Goal: Task Accomplishment & Management: Complete application form

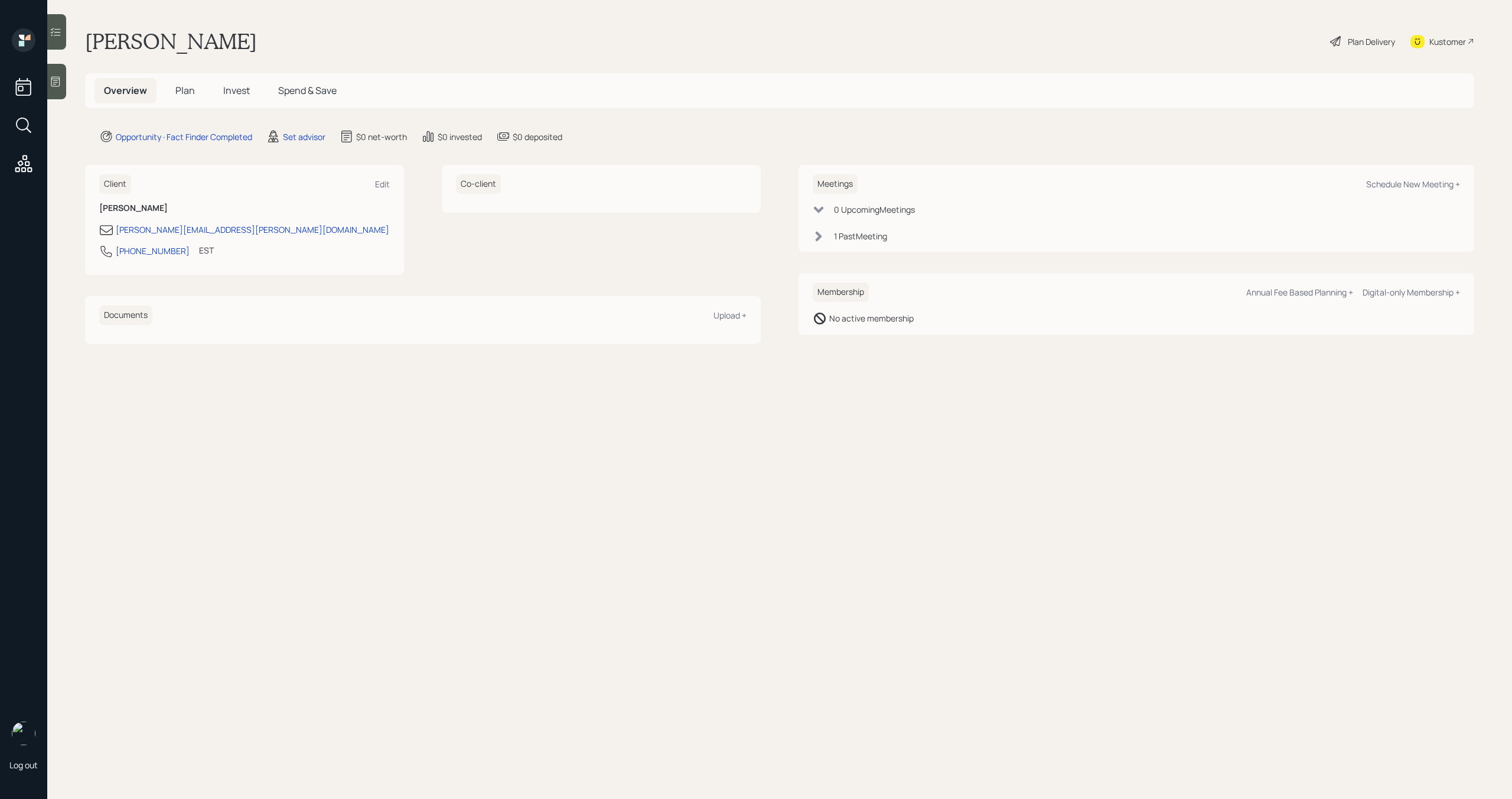
click at [193, 89] on span "Plan" at bounding box center [185, 90] width 19 height 13
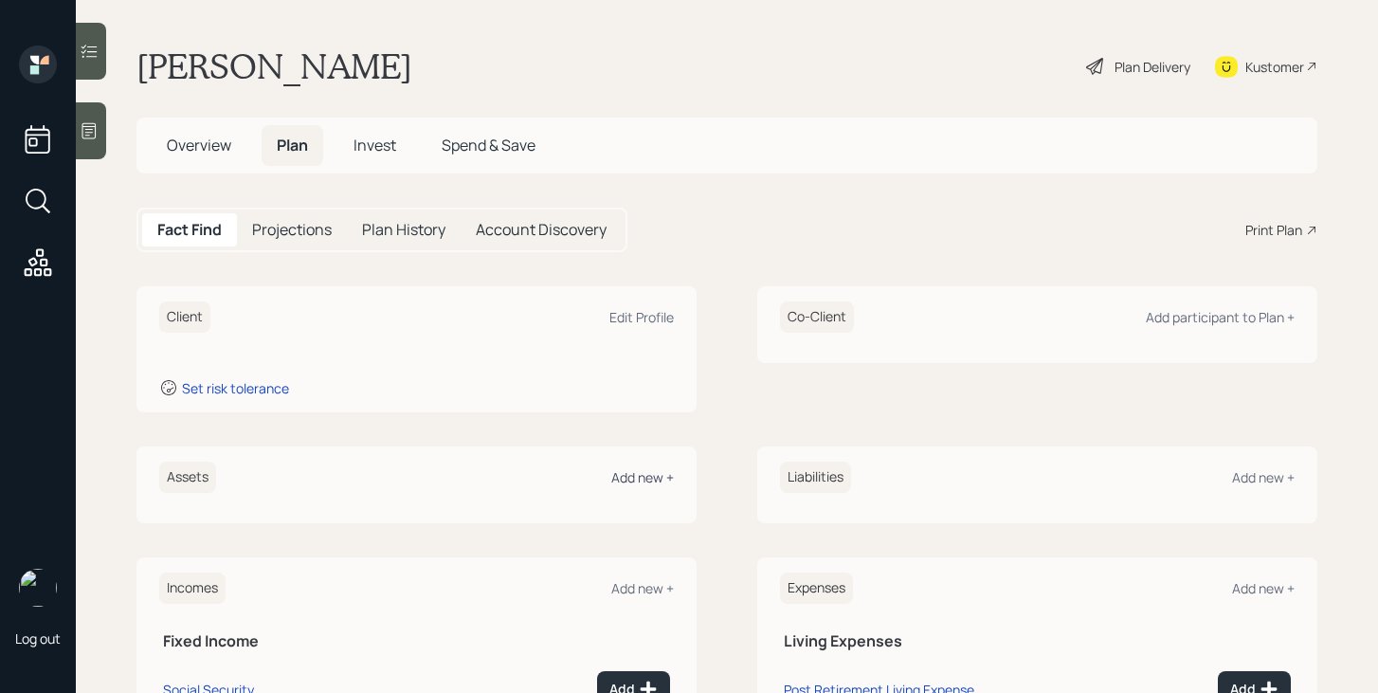
click at [633, 478] on div "Add new +" at bounding box center [642, 477] width 63 height 18
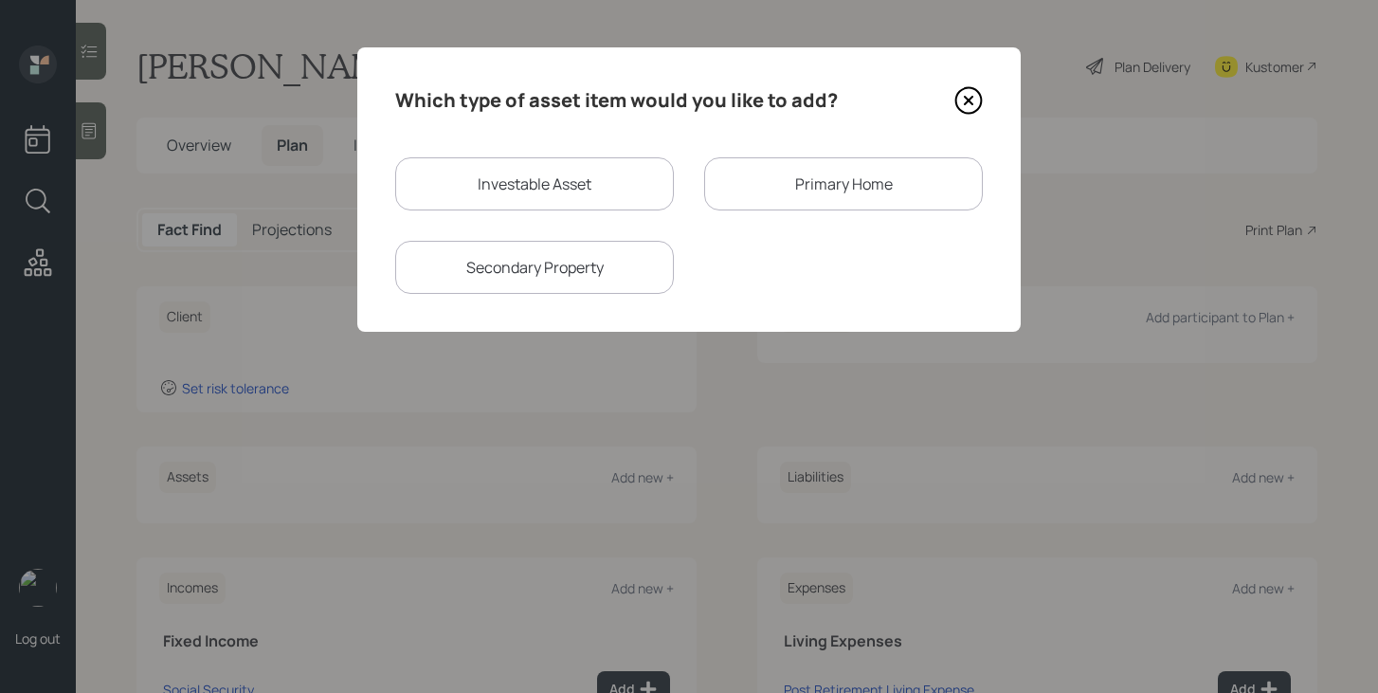
click at [538, 180] on div "Investable Asset" at bounding box center [534, 183] width 279 height 53
select select "taxable"
select select "balanced"
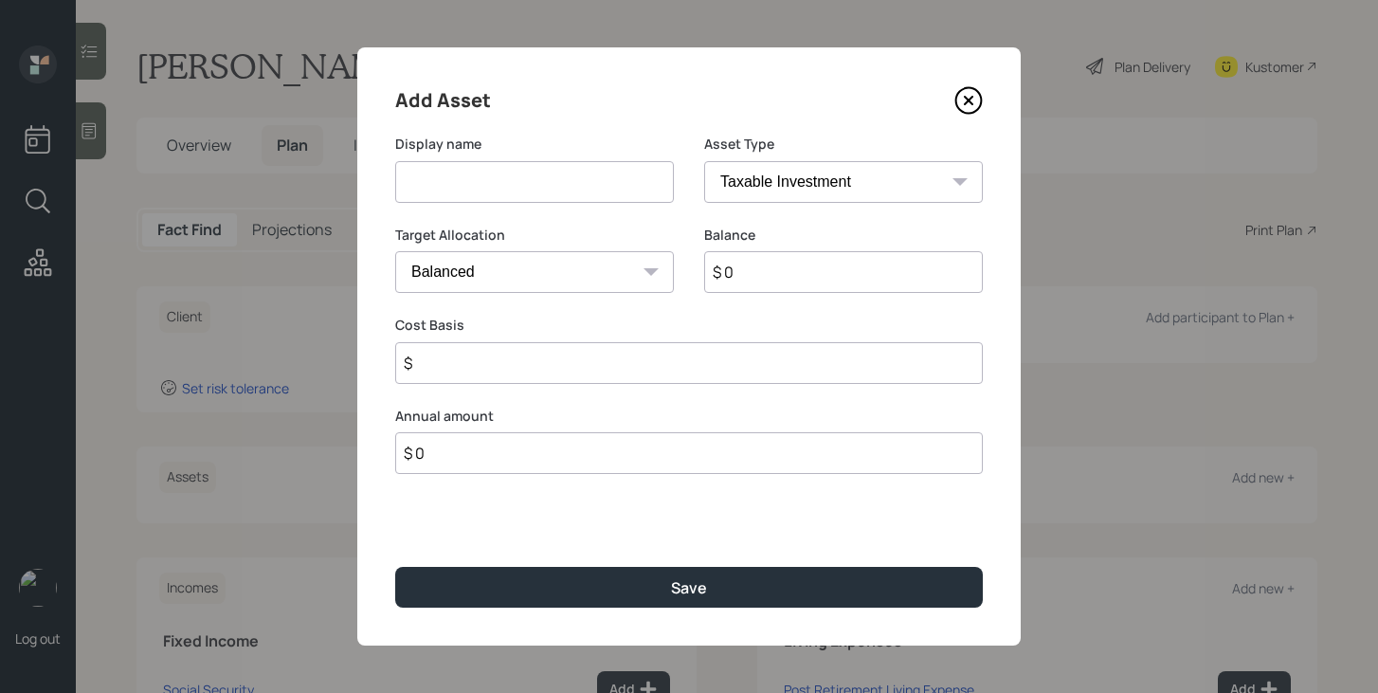
click at [538, 180] on input at bounding box center [534, 182] width 279 height 42
click at [459, 185] on input "Vermonet DC Plan" at bounding box center [534, 182] width 279 height 42
click at [467, 185] on input "Vermonet DC Plan" at bounding box center [534, 182] width 279 height 42
click at [578, 176] on input "Vermont DC Plan" at bounding box center [534, 182] width 279 height 42
type input "Vermont DC Plan"
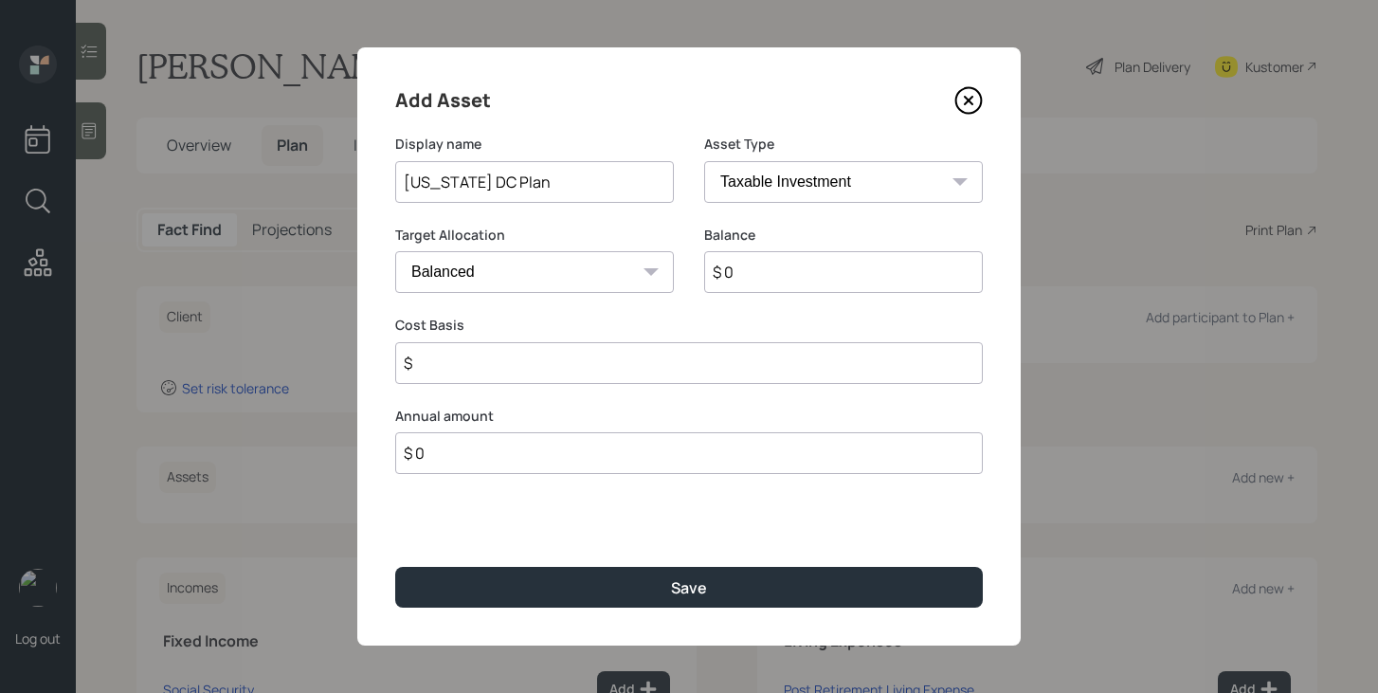
click at [807, 174] on select "SEP IRA IRA Roth IRA 401(k) Roth 401(k) 403(b) Roth 403(b) 457(b) Roth 457(b) H…" at bounding box center [843, 182] width 279 height 42
select select "ira"
click at [704, 161] on select "SEP IRA IRA Roth IRA 401(k) Roth 401(k) 403(b) Roth 403(b) 457(b) Roth 457(b) H…" at bounding box center [843, 182] width 279 height 42
type input "$"
click at [790, 200] on select "SEP IRA IRA Roth IRA 401(k) Roth 401(k) 403(b) Roth 403(b) 457(b) Roth 457(b) H…" at bounding box center [843, 182] width 279 height 42
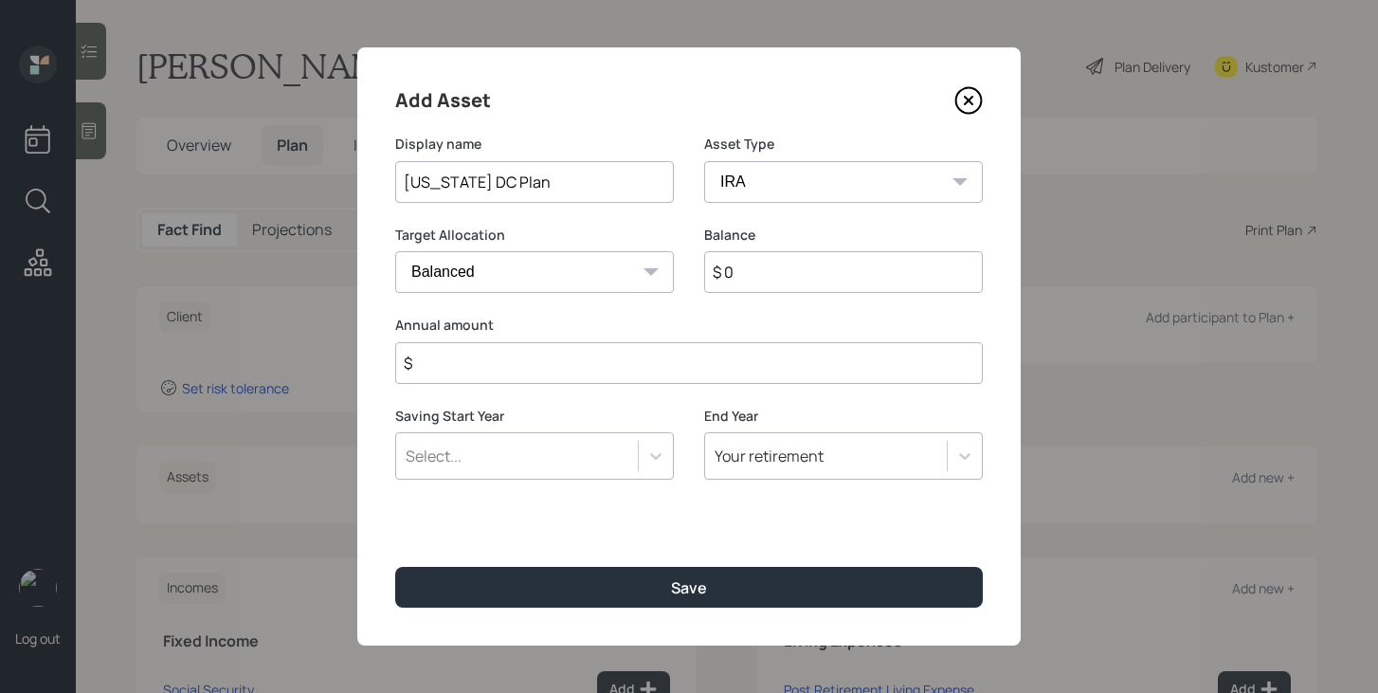
select select "company_sponsored"
click at [704, 161] on select "SEP IRA IRA Roth IRA 401(k) Roth 401(k) 403(b) Roth 403(b) 457(b) Roth 457(b) H…" at bounding box center [843, 182] width 279 height 42
click at [579, 371] on input "number" at bounding box center [520, 363] width 250 height 42
type input "0"
click at [772, 348] on input "number" at bounding box center [829, 363] width 250 height 42
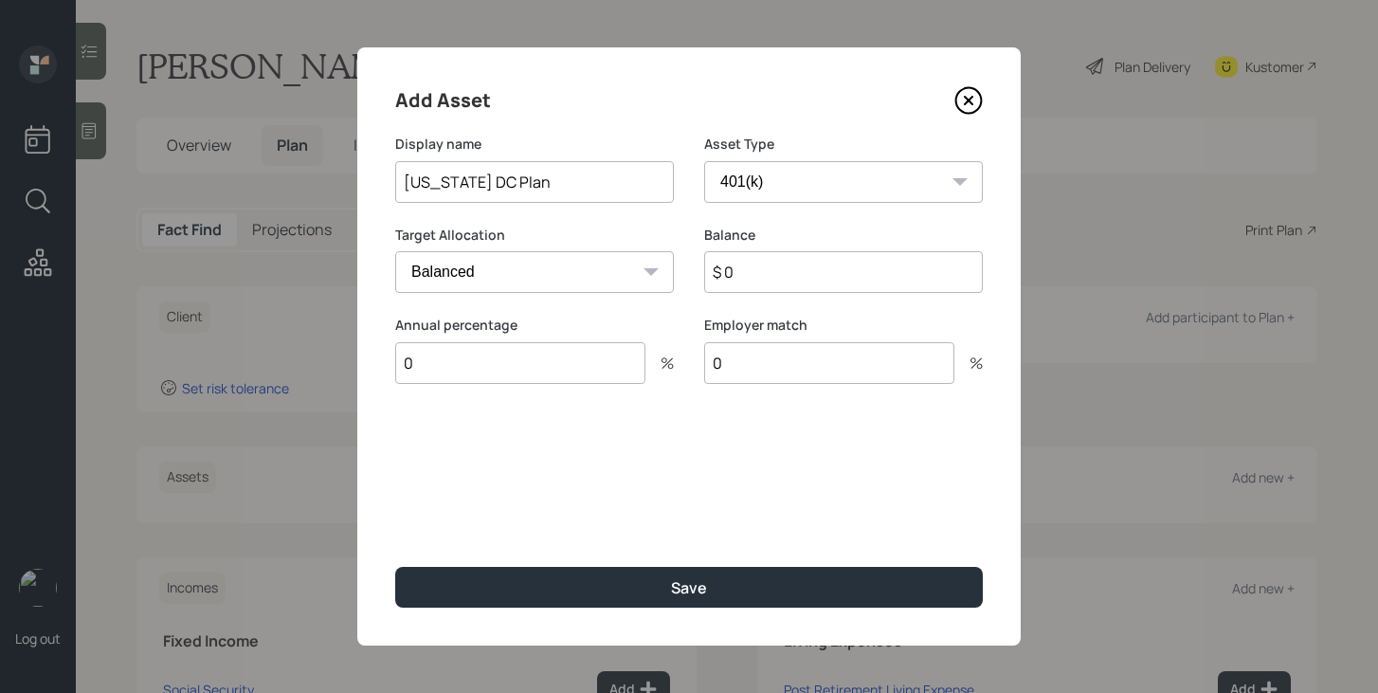
type input "0"
click at [788, 282] on input "$ 0" at bounding box center [843, 272] width 279 height 42
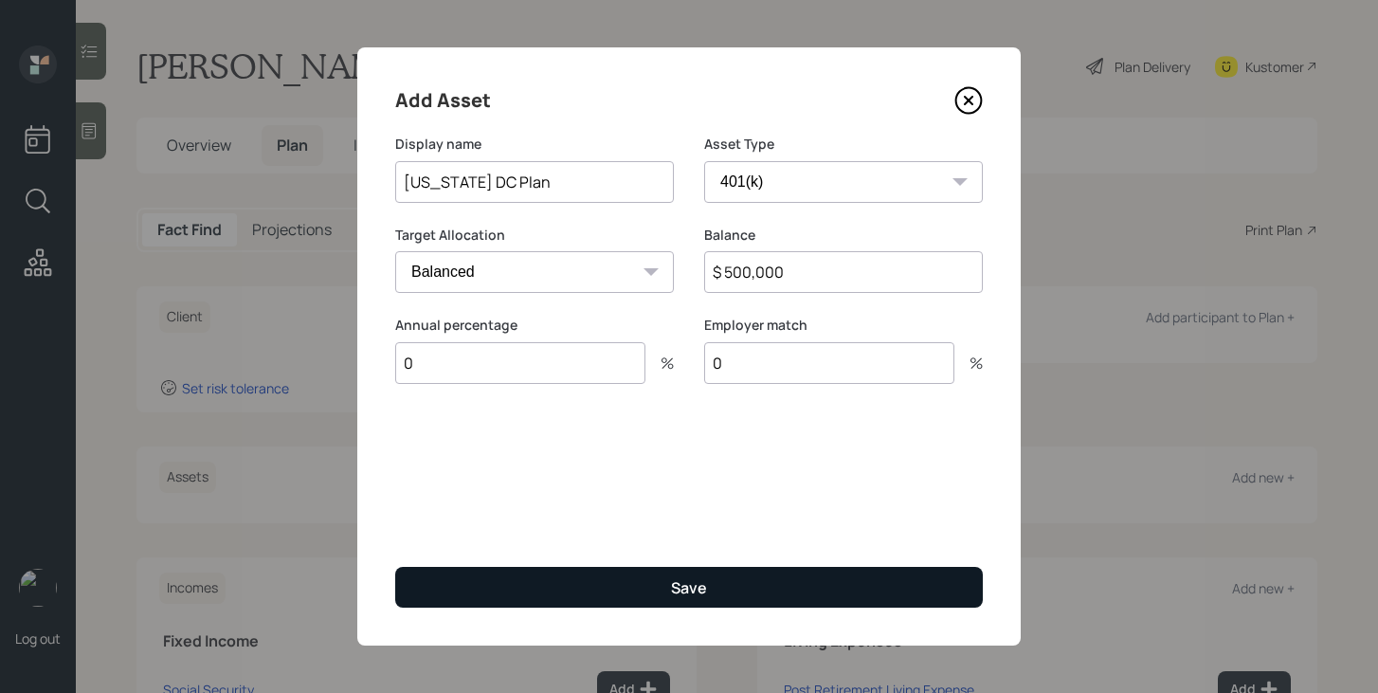
type input "$ 500,000"
click at [643, 598] on button "Save" at bounding box center [689, 587] width 588 height 41
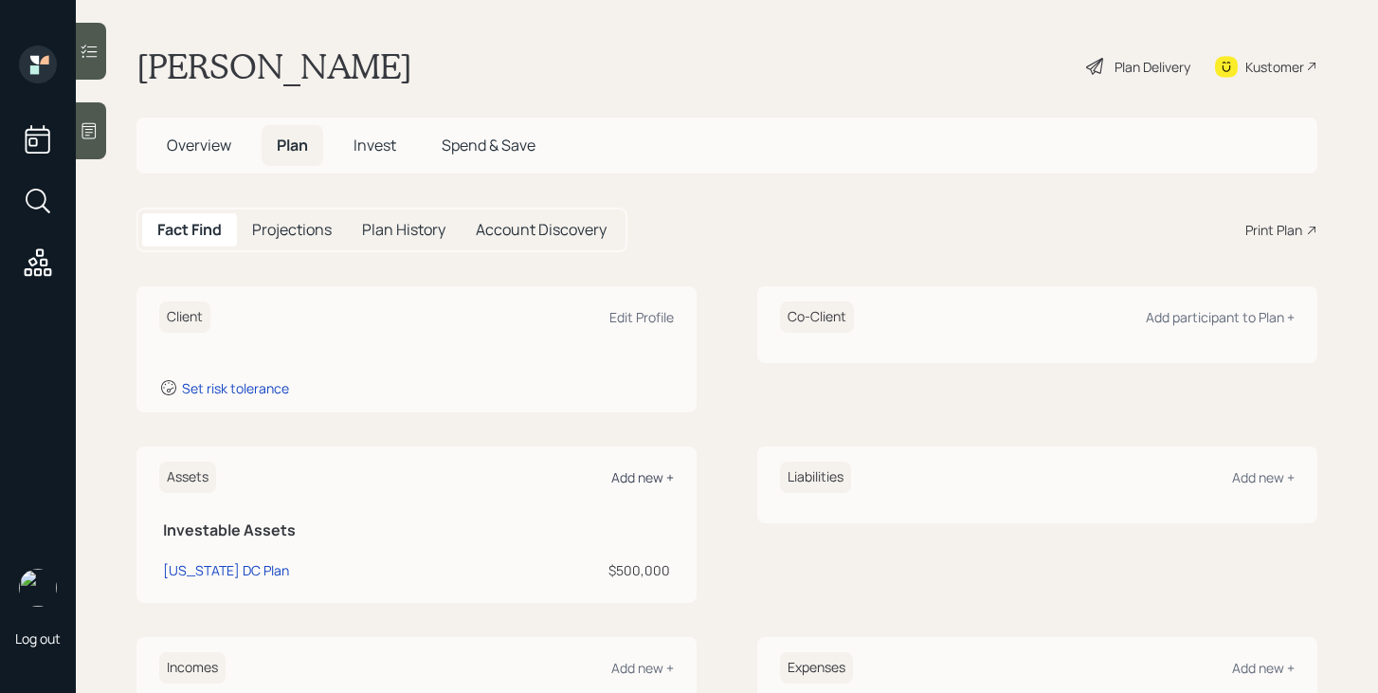
click at [638, 486] on div "Add new +" at bounding box center [642, 477] width 63 height 18
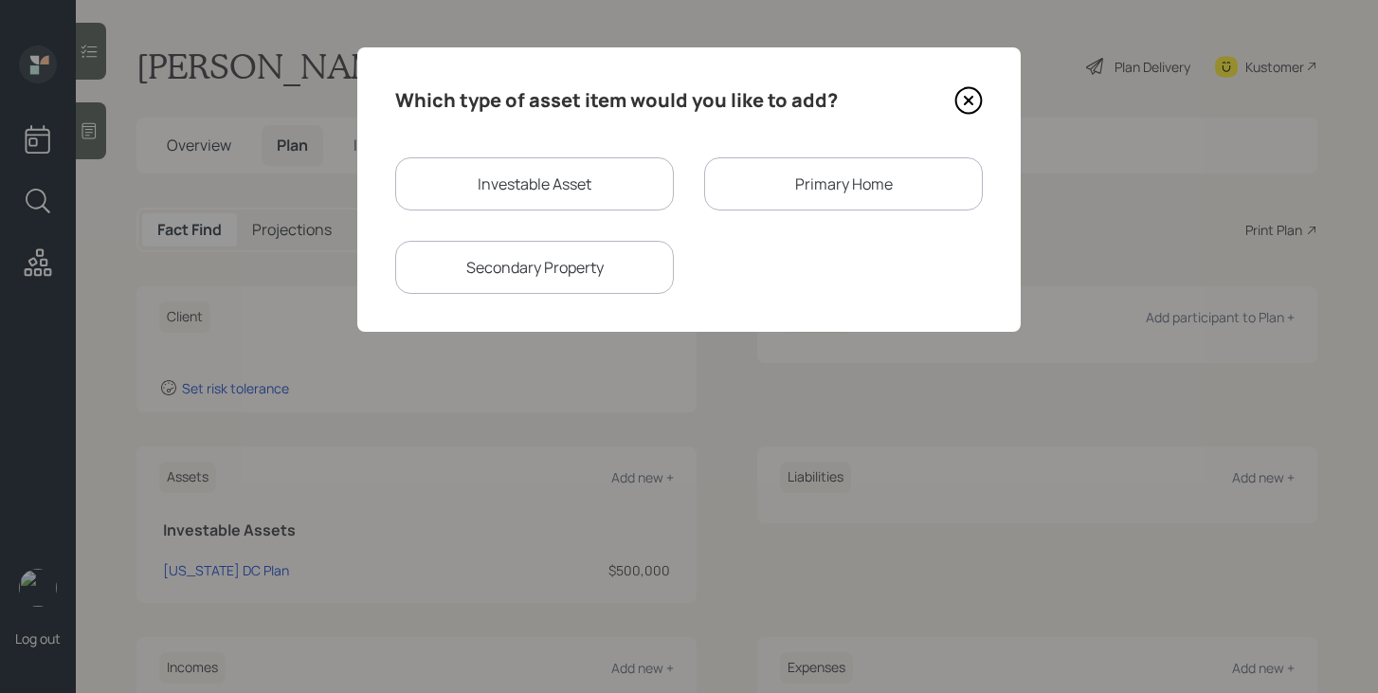
click at [584, 191] on div "Investable Asset" at bounding box center [534, 183] width 279 height 53
select select "taxable"
select select "balanced"
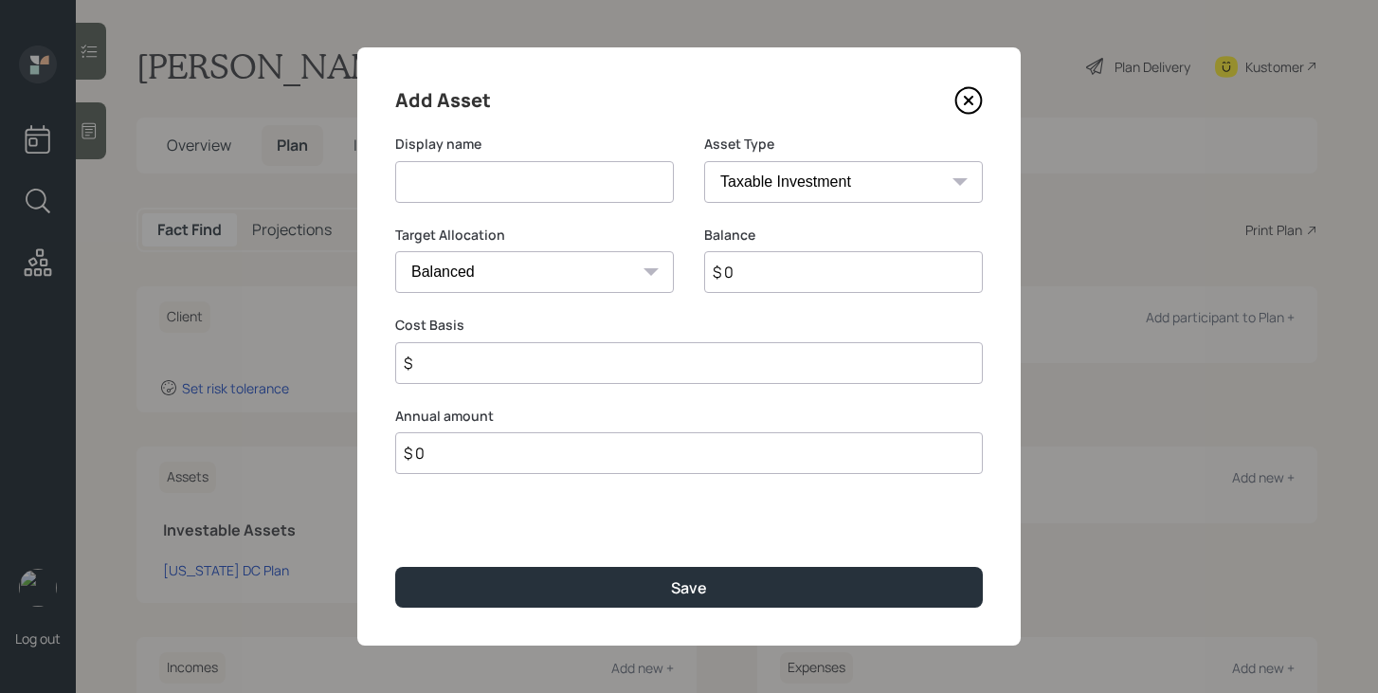
click at [584, 191] on input at bounding box center [534, 182] width 279 height 42
type input "IRA"
click at [870, 197] on select "SEP IRA IRA Roth IRA 401(k) Roth 401(k) 403(b) Roth 403(b) 457(b) Roth 457(b) H…" at bounding box center [843, 182] width 279 height 42
select select "ira"
click at [704, 161] on select "SEP IRA IRA Roth IRA 401(k) Roth 401(k) 403(b) Roth 403(b) 457(b) Roth 457(b) H…" at bounding box center [843, 182] width 279 height 42
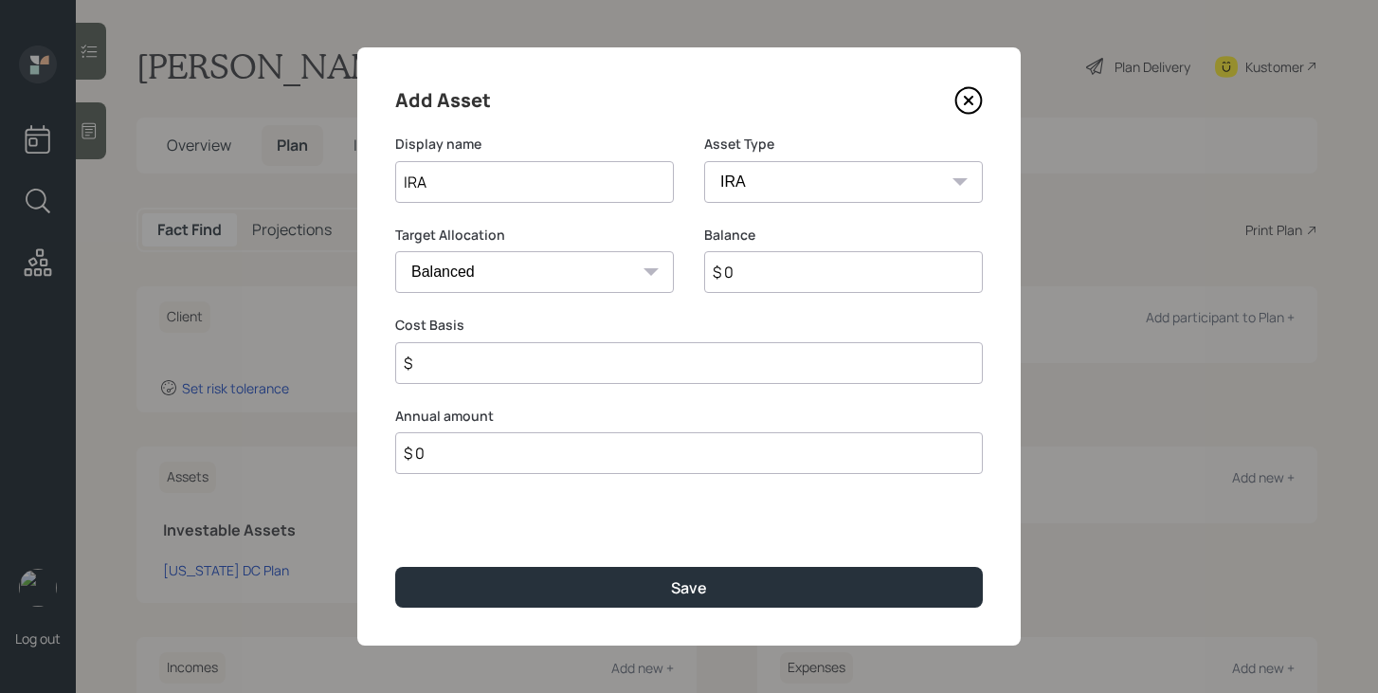
type input "$"
click at [798, 271] on input "$ 0" at bounding box center [843, 272] width 279 height 42
type input "$ 50,000"
click at [798, 373] on input "$" at bounding box center [689, 363] width 588 height 42
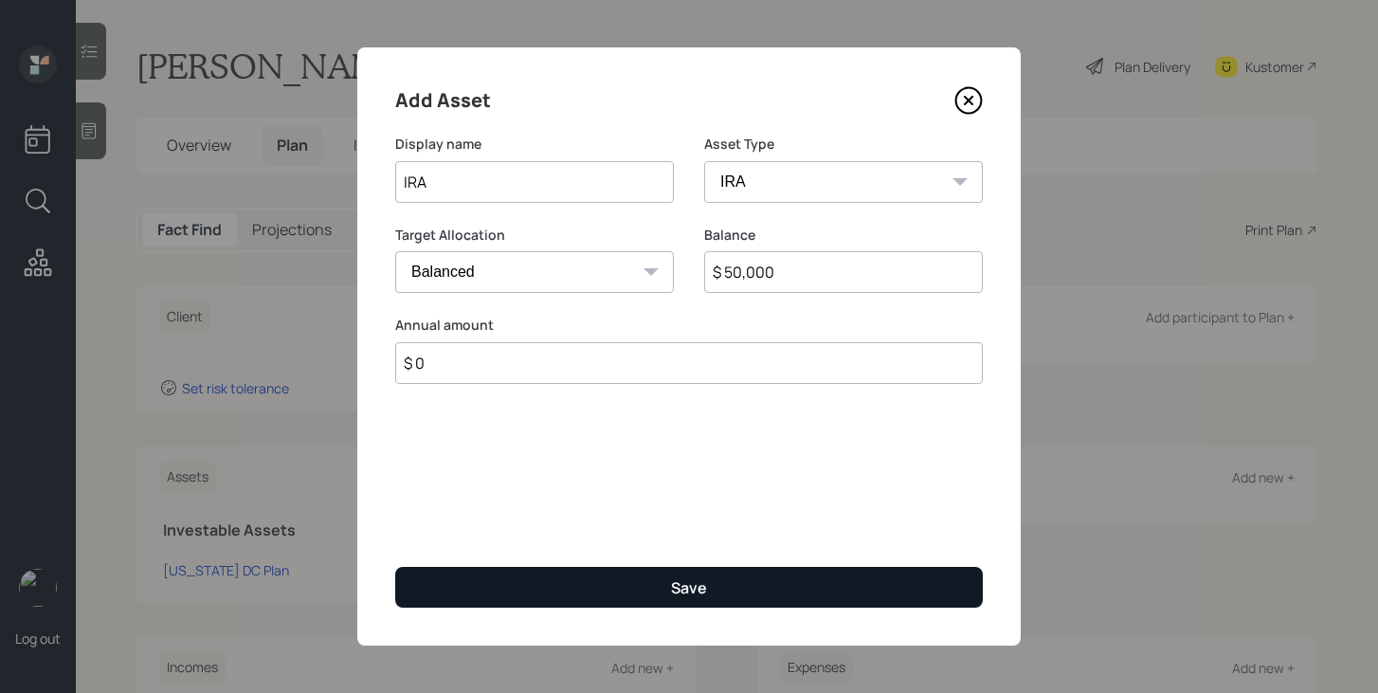
type input "$ 0"
click at [766, 607] on button "Save" at bounding box center [689, 587] width 588 height 41
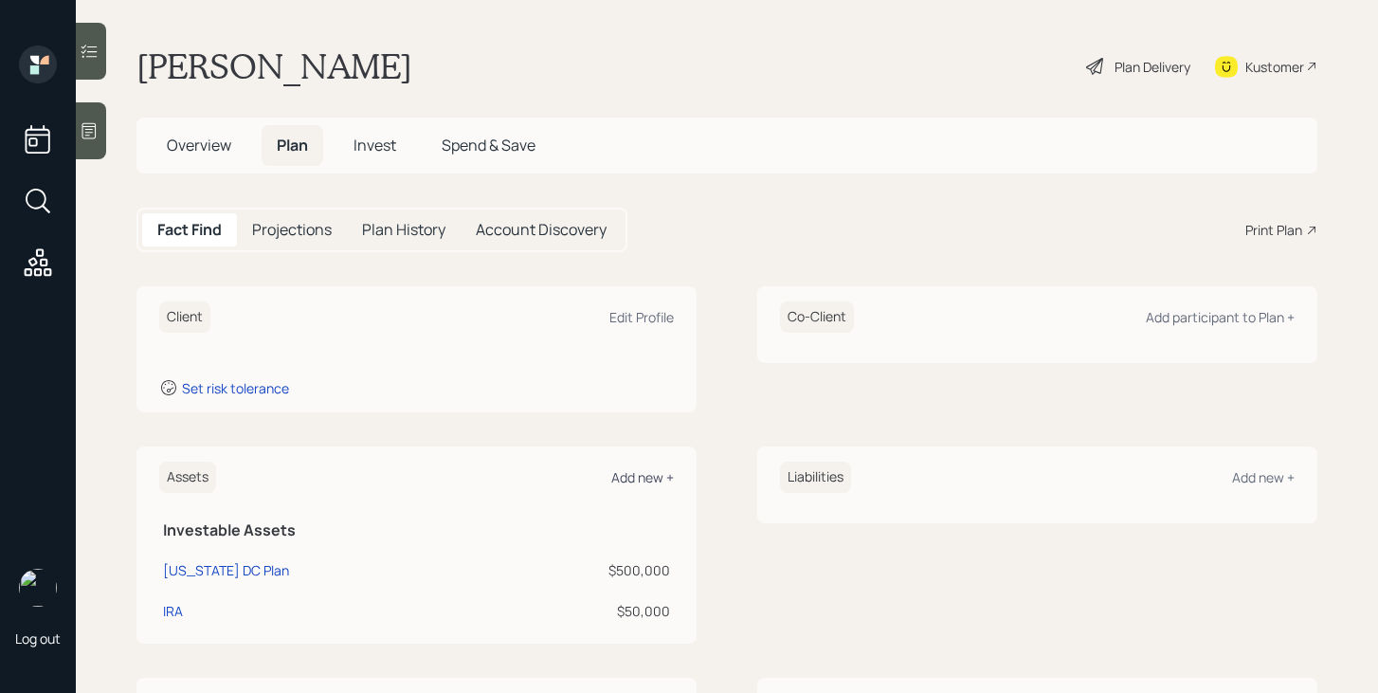
click at [649, 478] on div "Add new +" at bounding box center [642, 477] width 63 height 18
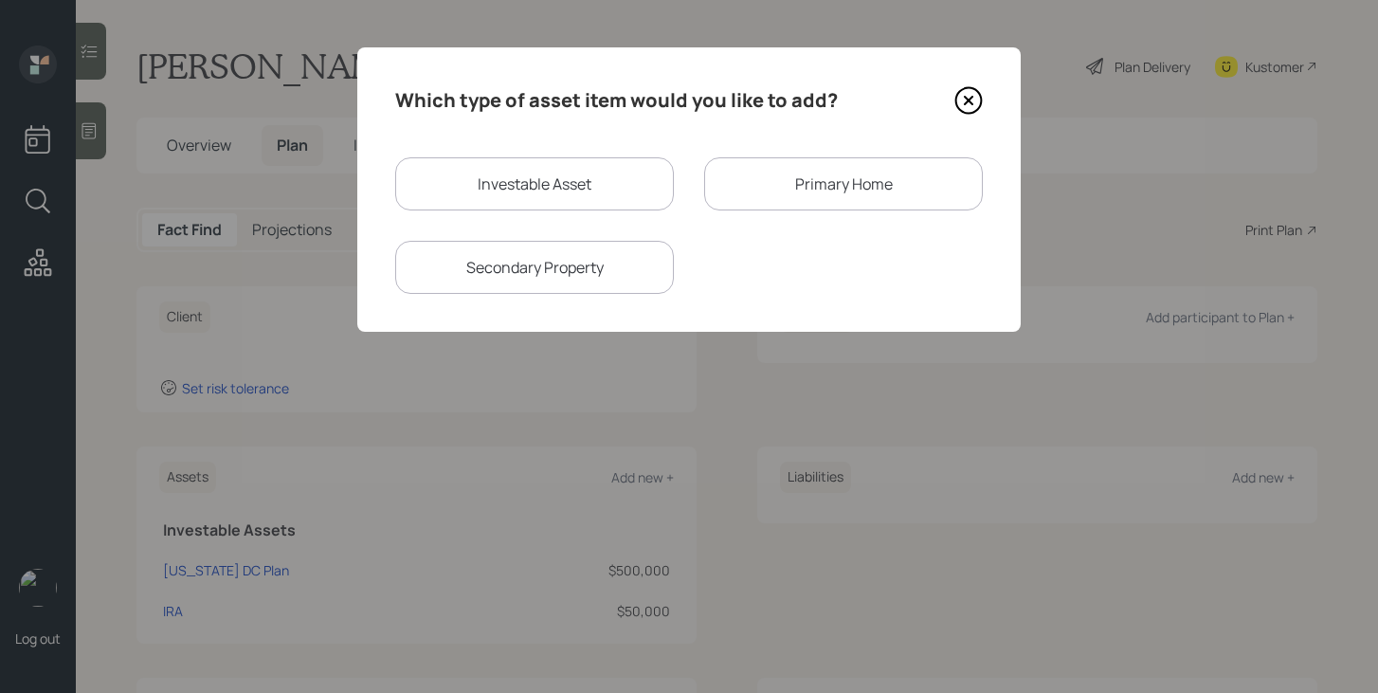
click at [523, 174] on div "Investable Asset" at bounding box center [534, 183] width 279 height 53
select select "taxable"
select select "balanced"
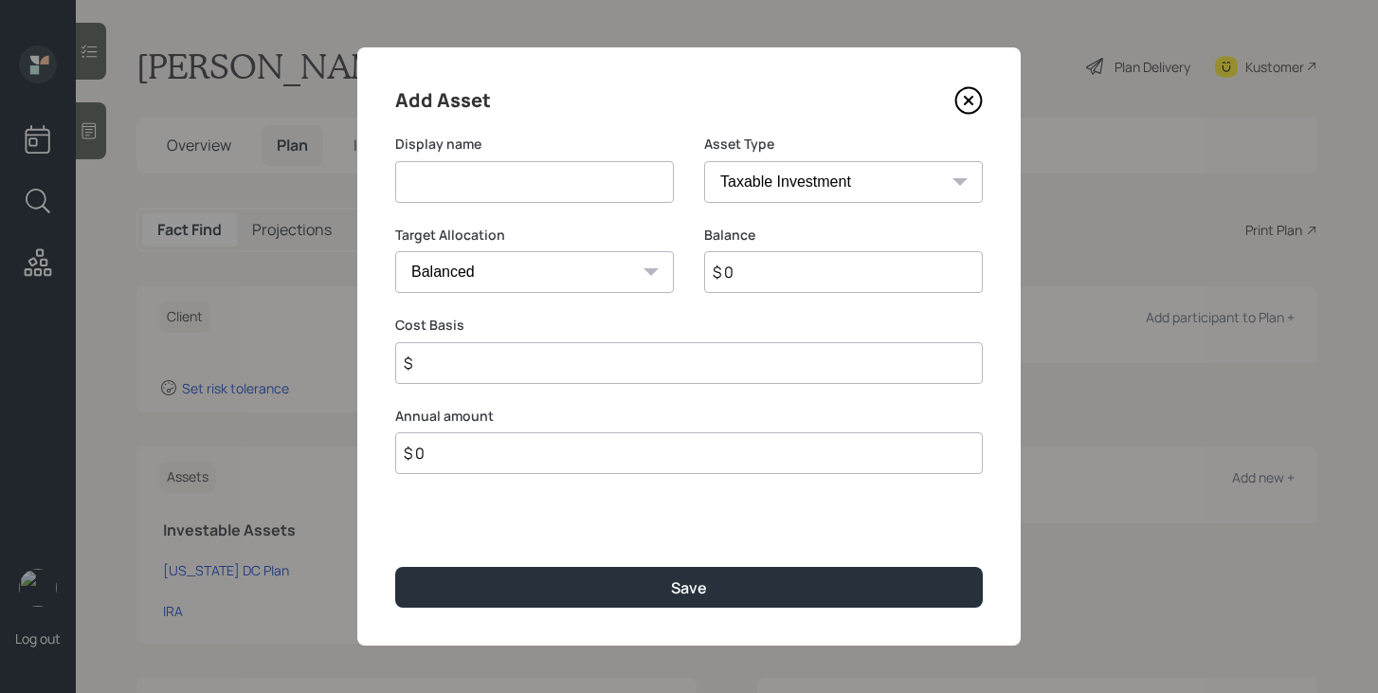
click at [523, 174] on input at bounding box center [534, 182] width 279 height 42
type input "Fidelity Brokerage"
click at [771, 277] on input "$ 0" at bounding box center [843, 272] width 279 height 42
type input "$ 115,000"
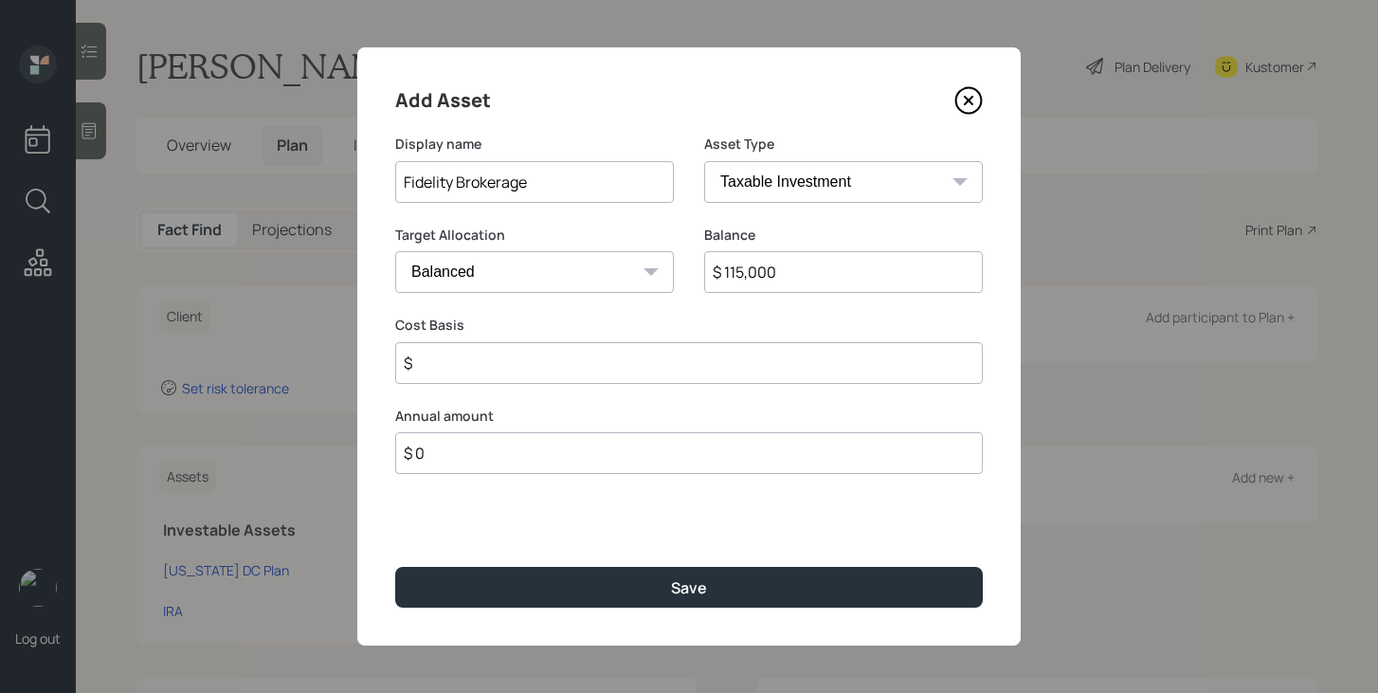
click at [723, 371] on input "$" at bounding box center [689, 363] width 588 height 42
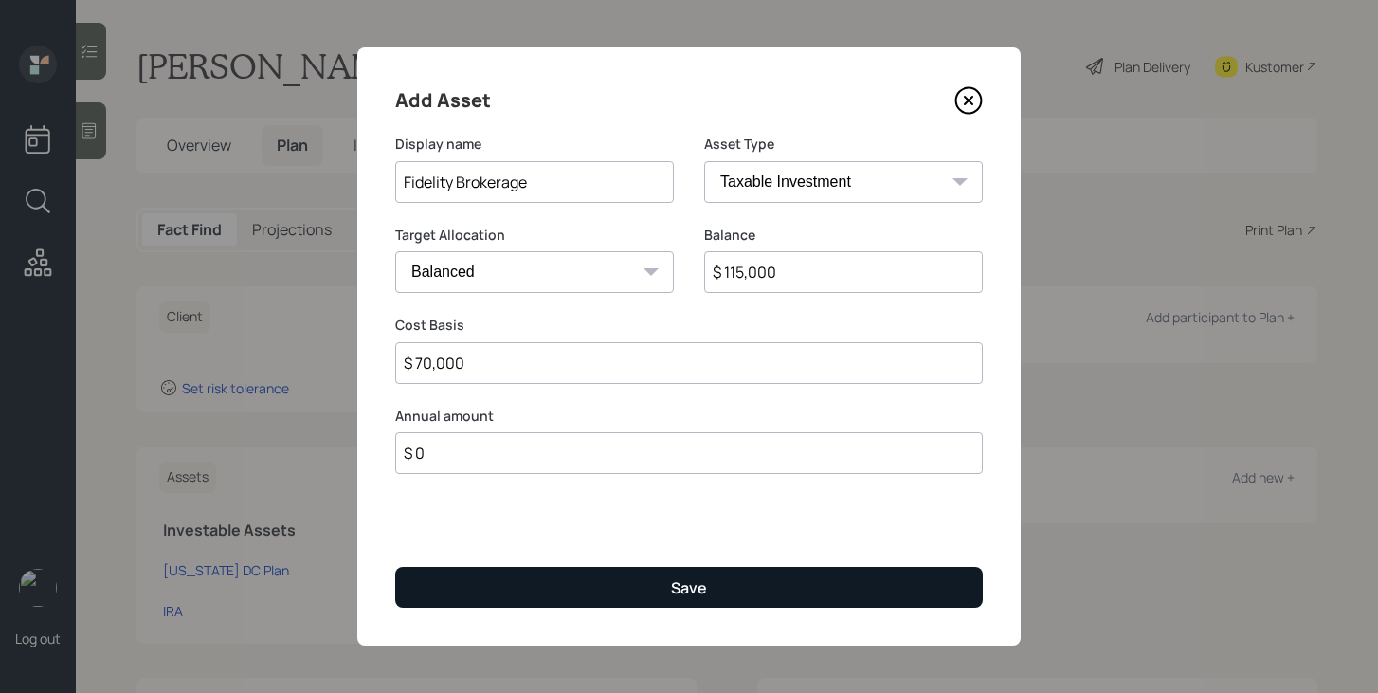
type input "$ 70,000"
click at [666, 576] on button "Save" at bounding box center [689, 587] width 588 height 41
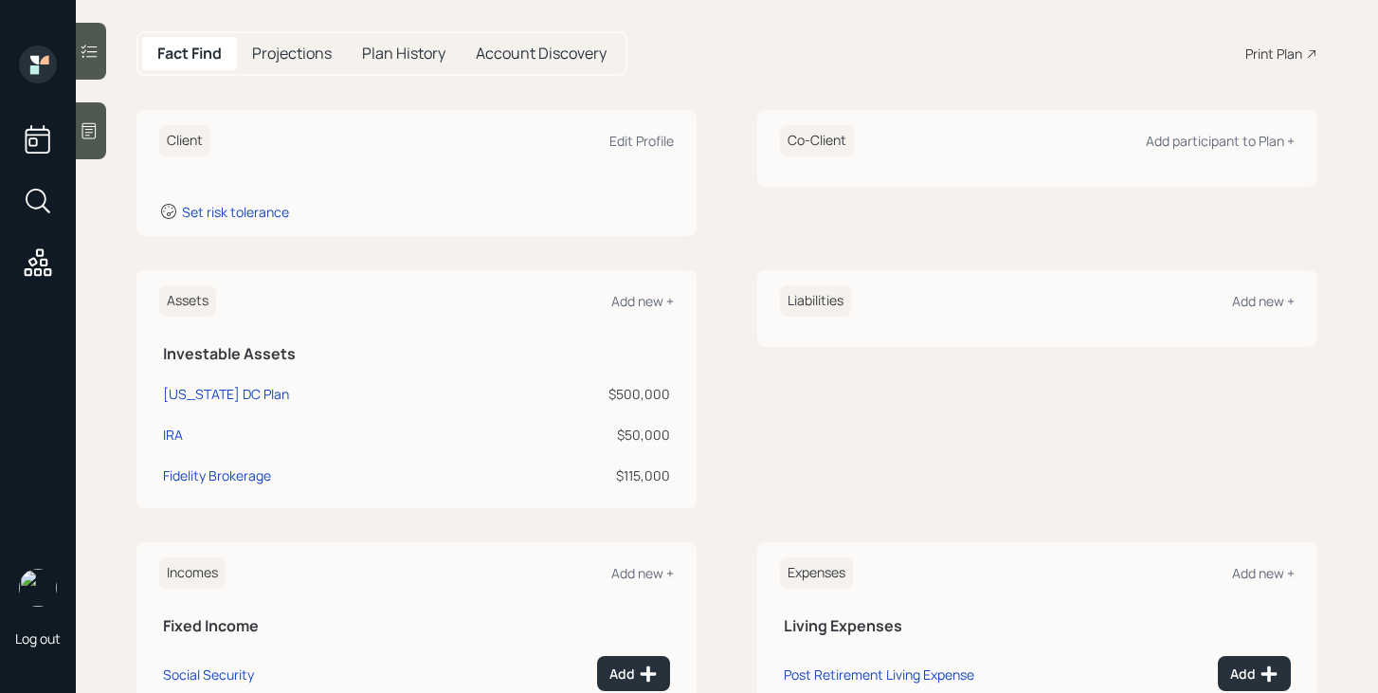
scroll to position [187, 0]
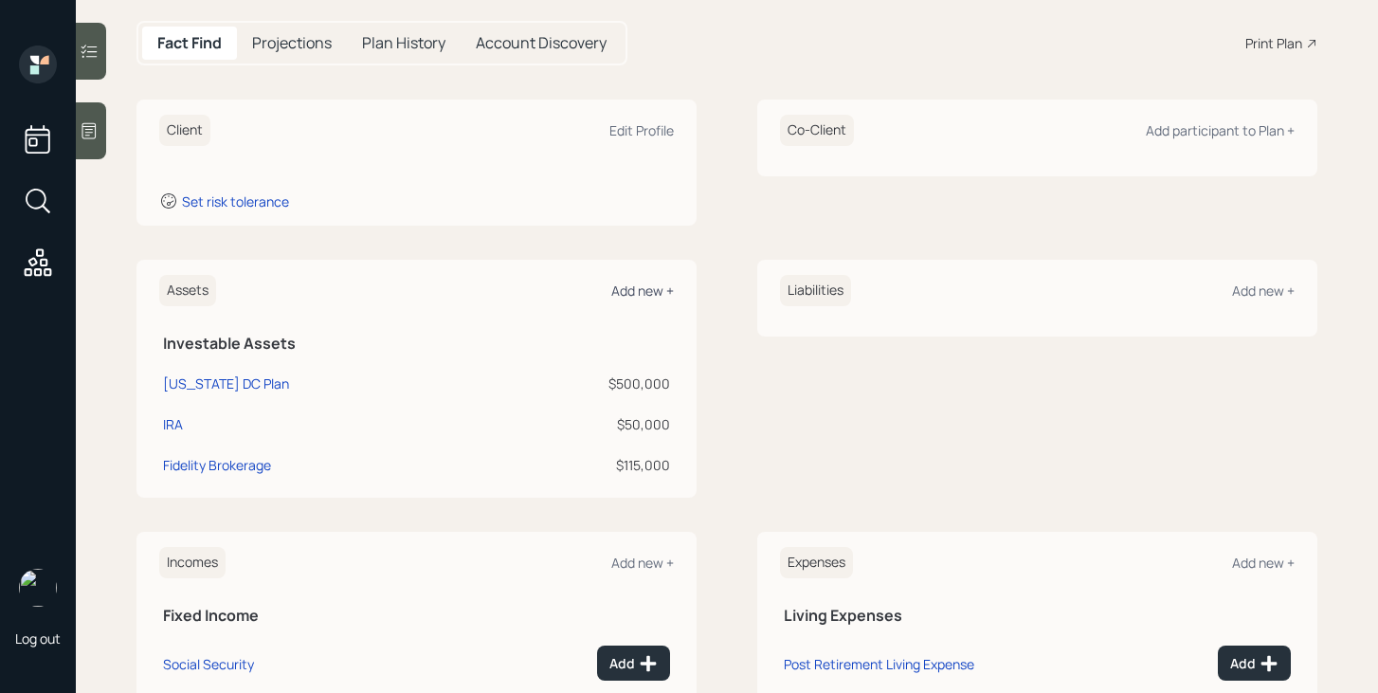
click at [652, 289] on div "Add new +" at bounding box center [642, 291] width 63 height 18
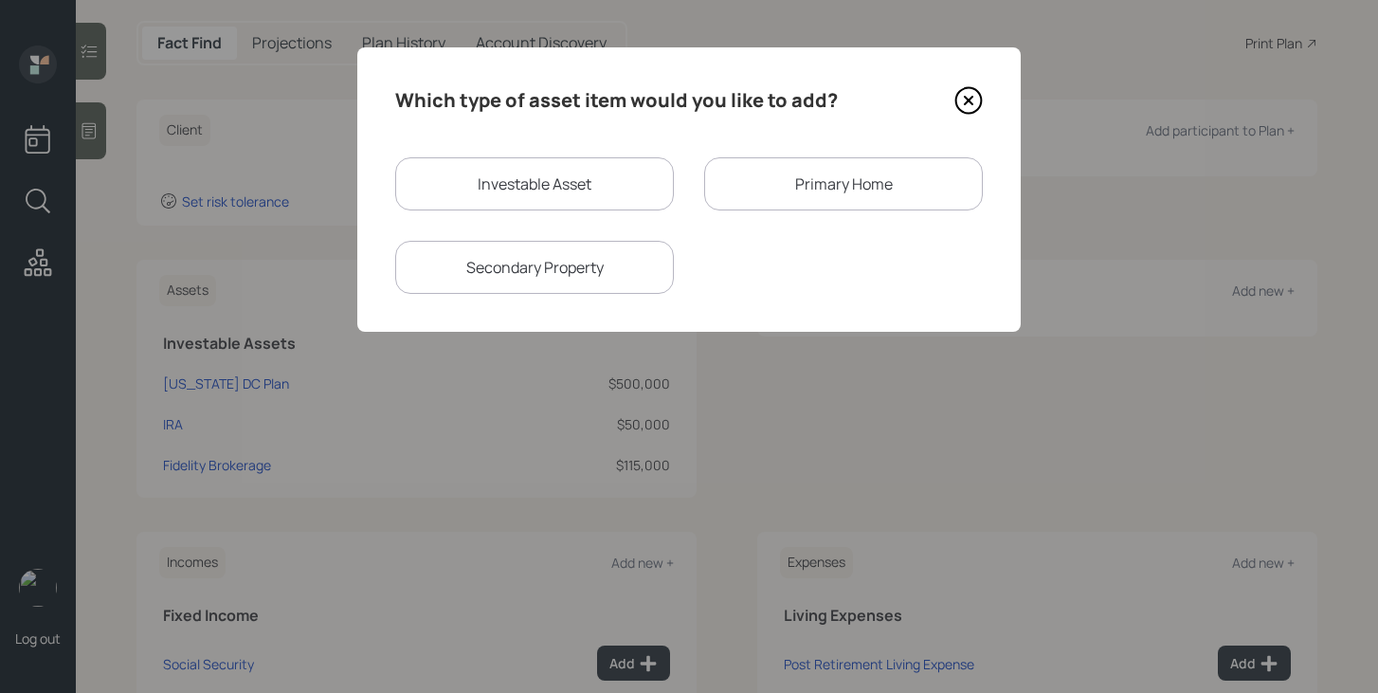
click at [635, 200] on div "Investable Asset" at bounding box center [534, 183] width 279 height 53
select select "taxable"
select select "balanced"
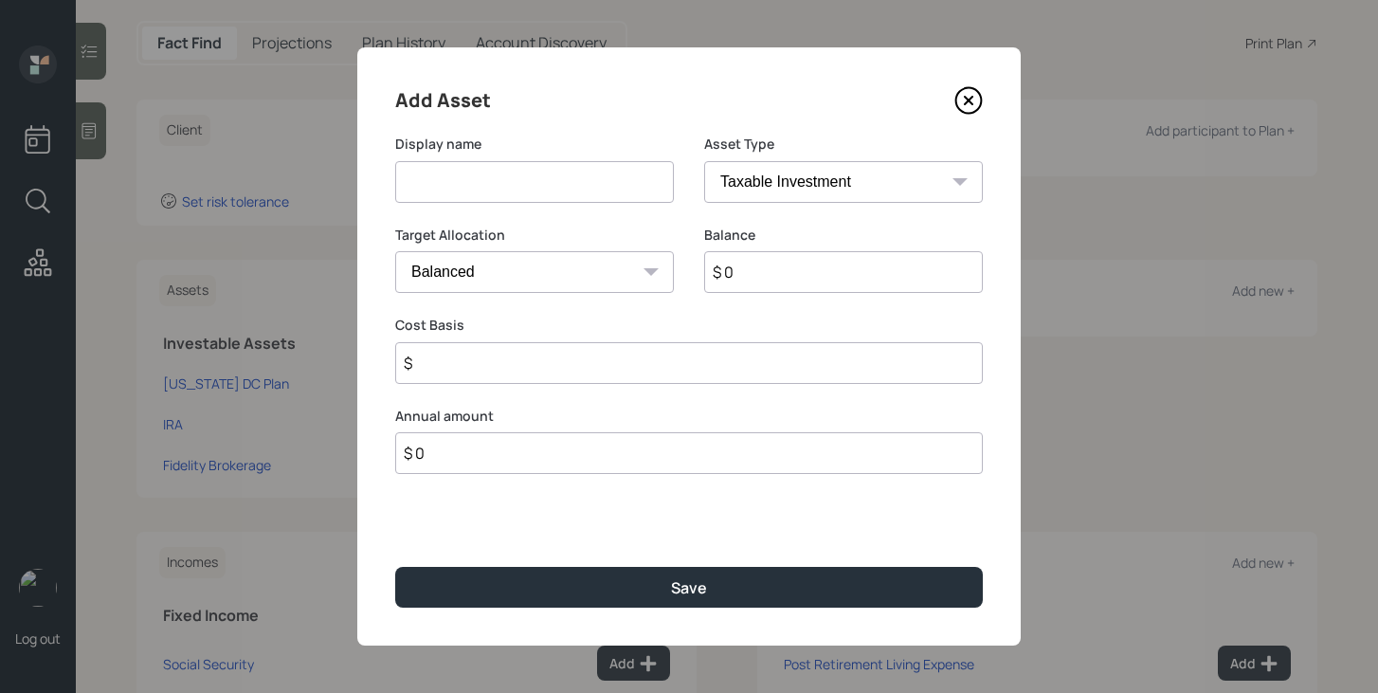
click at [743, 192] on select "SEP IRA IRA Roth IRA 401(k) Roth 401(k) 403(b) Roth 403(b) 457(b) Roth 457(b) H…" at bounding box center [843, 182] width 279 height 42
select select "cash"
click at [704, 161] on select "SEP IRA IRA Roth IRA 401(k) Roth 401(k) 403(b) Roth 403(b) 457(b) Roth 457(b) H…" at bounding box center [843, 182] width 279 height 42
type input "$"
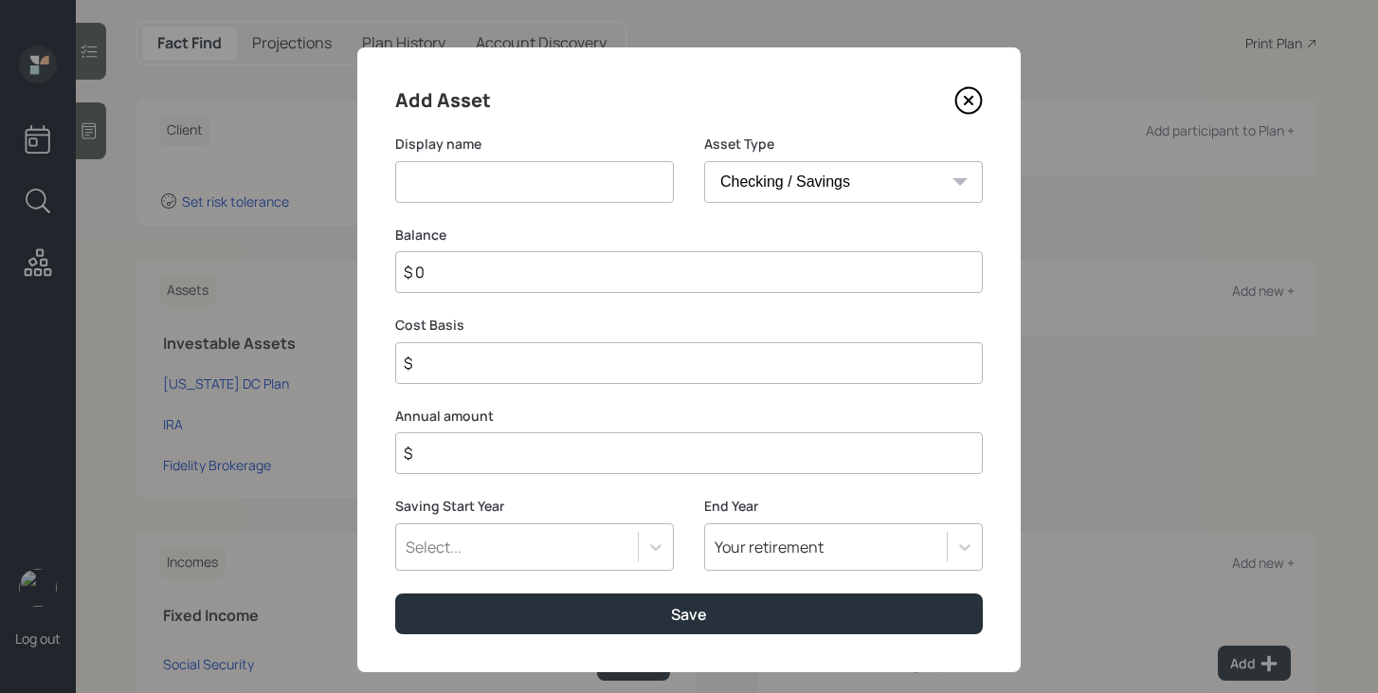
click at [592, 192] on input at bounding box center [534, 182] width 279 height 42
type input "Savings"
click at [742, 282] on input "$ 0" at bounding box center [689, 272] width 588 height 42
type input "$ 1"
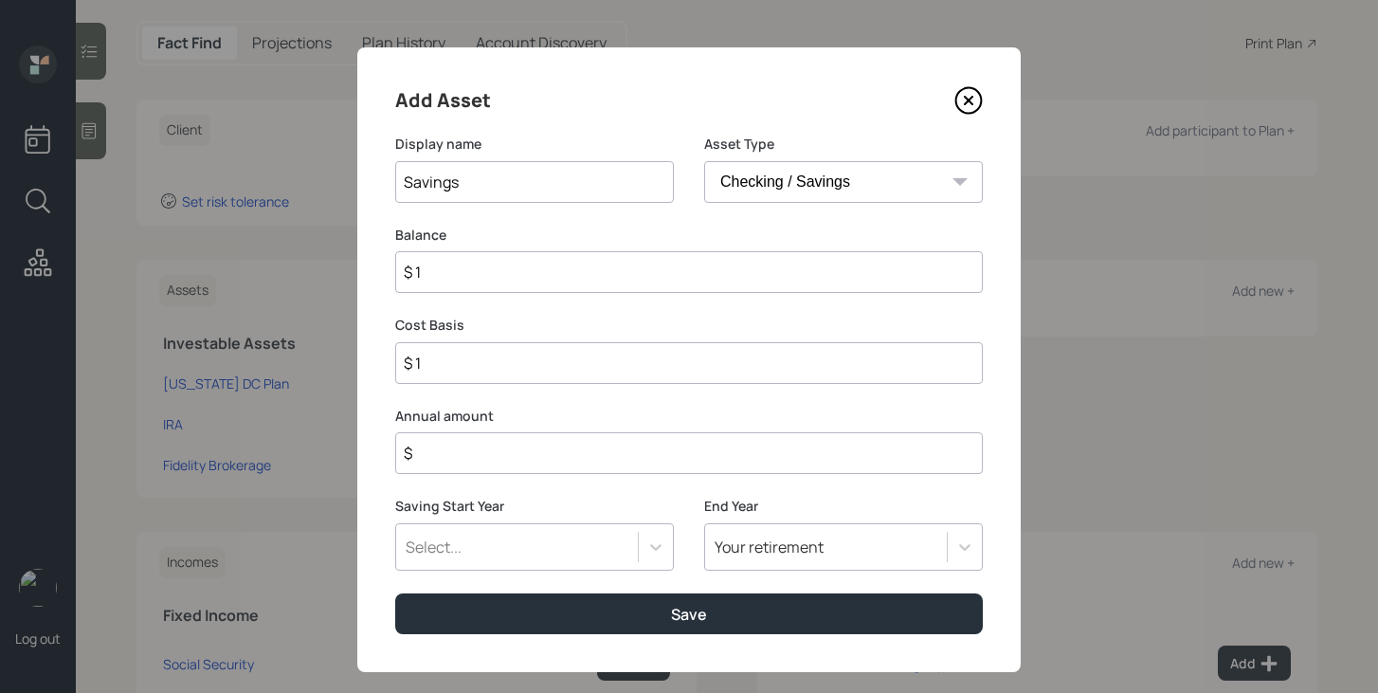
type input "$ 10"
type input "$ 100"
type input "$ 1,000"
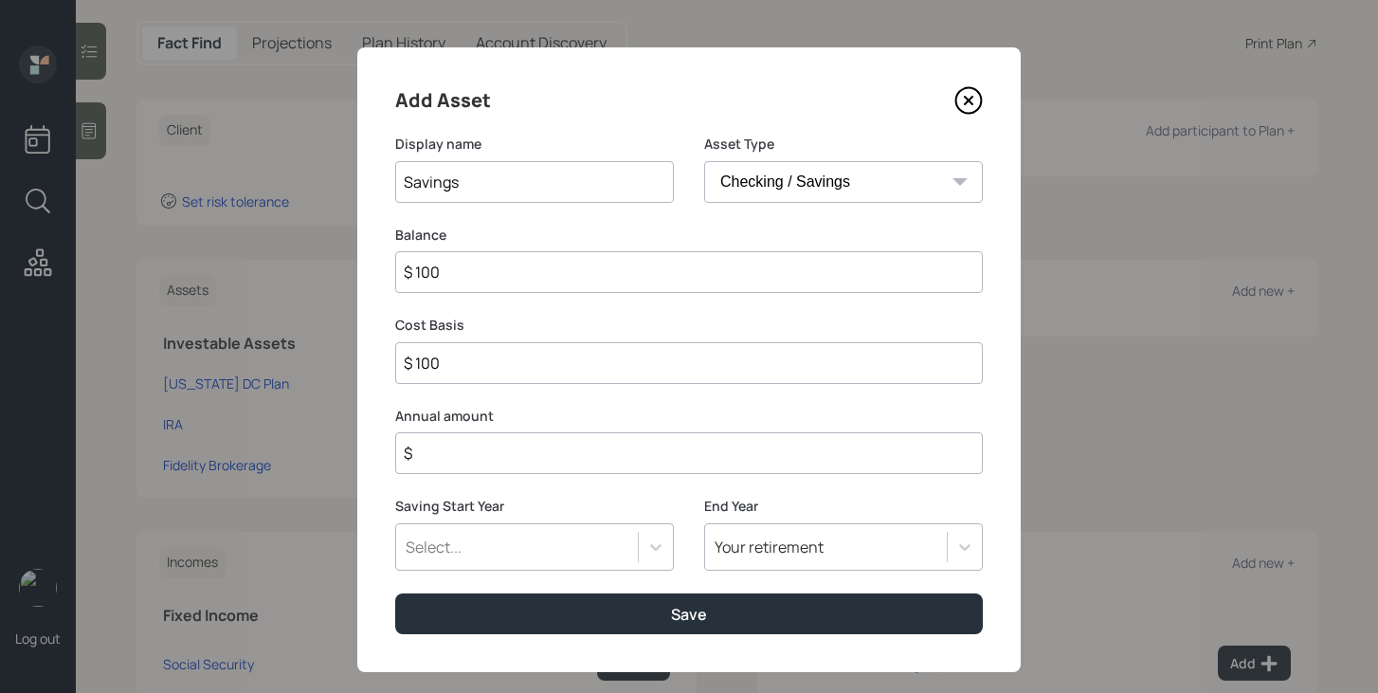
type input "$ 1,000"
type input "$ 10,000"
type input "$ 100,000"
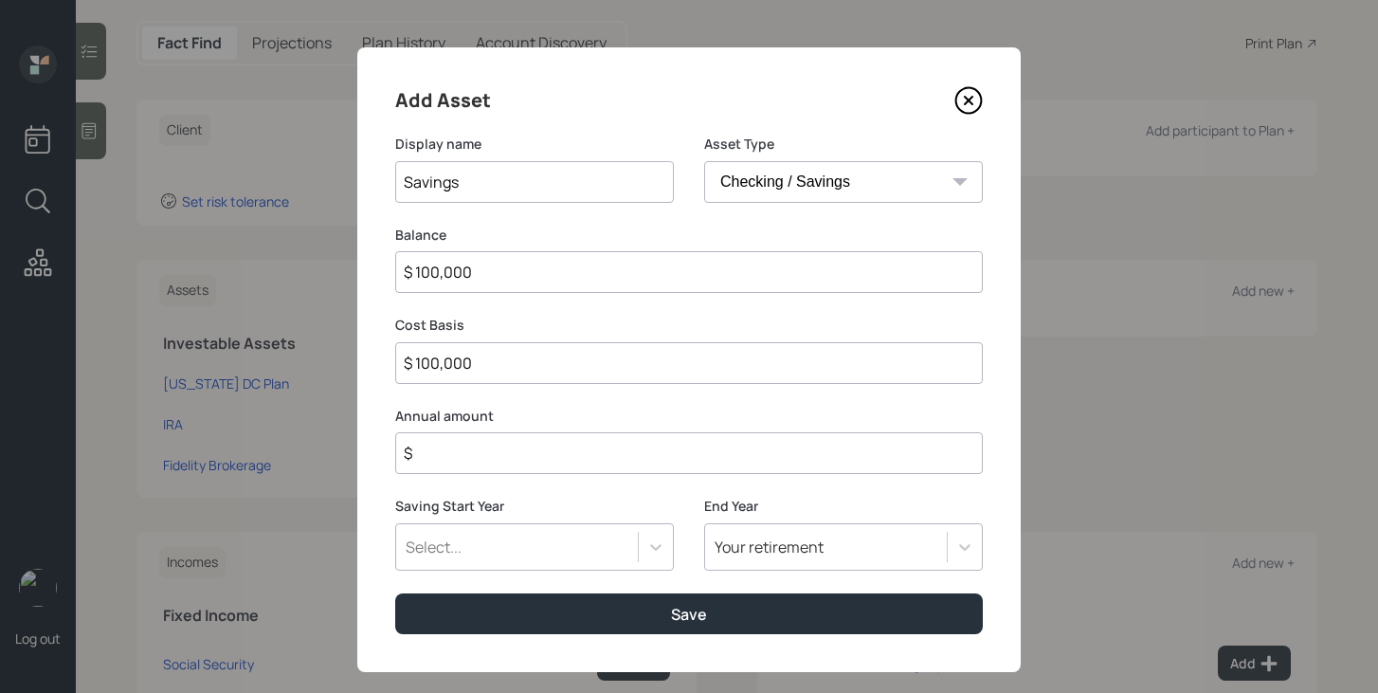
click at [737, 465] on input "$" at bounding box center [689, 453] width 588 height 42
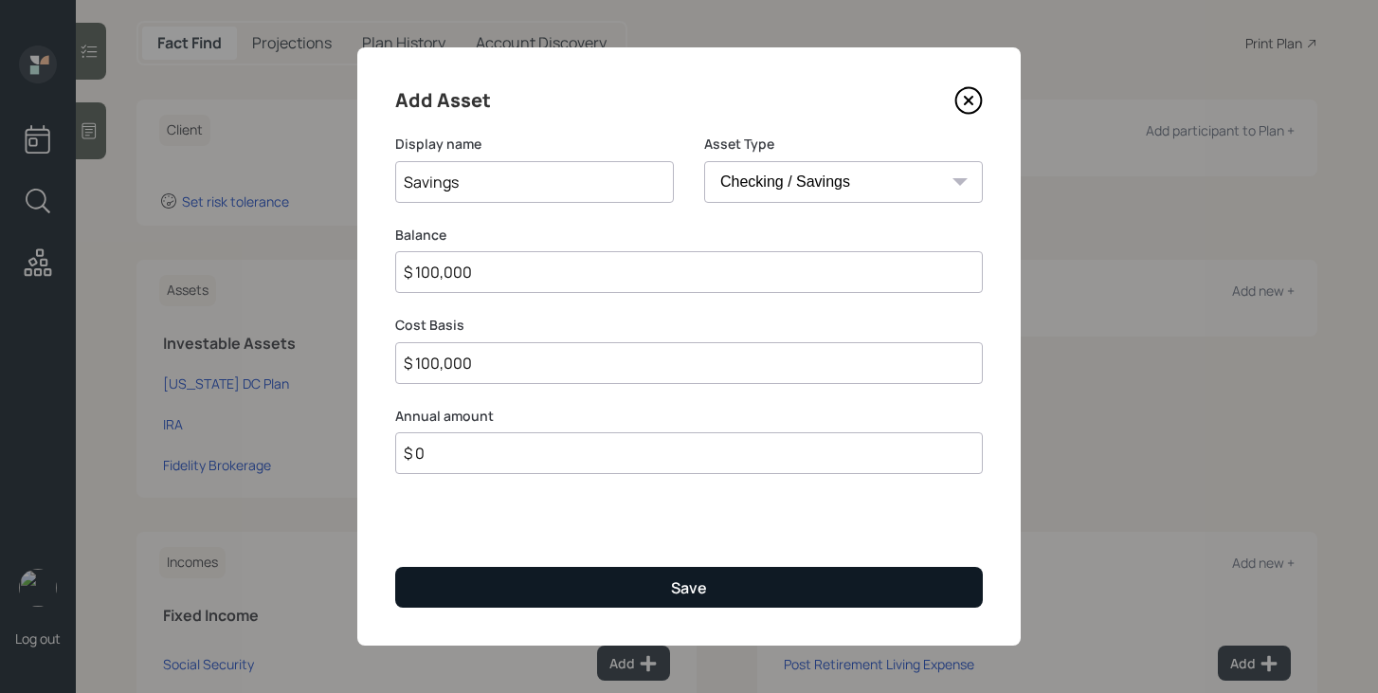
type input "$ 0"
click at [672, 596] on div "Save" at bounding box center [689, 587] width 36 height 21
